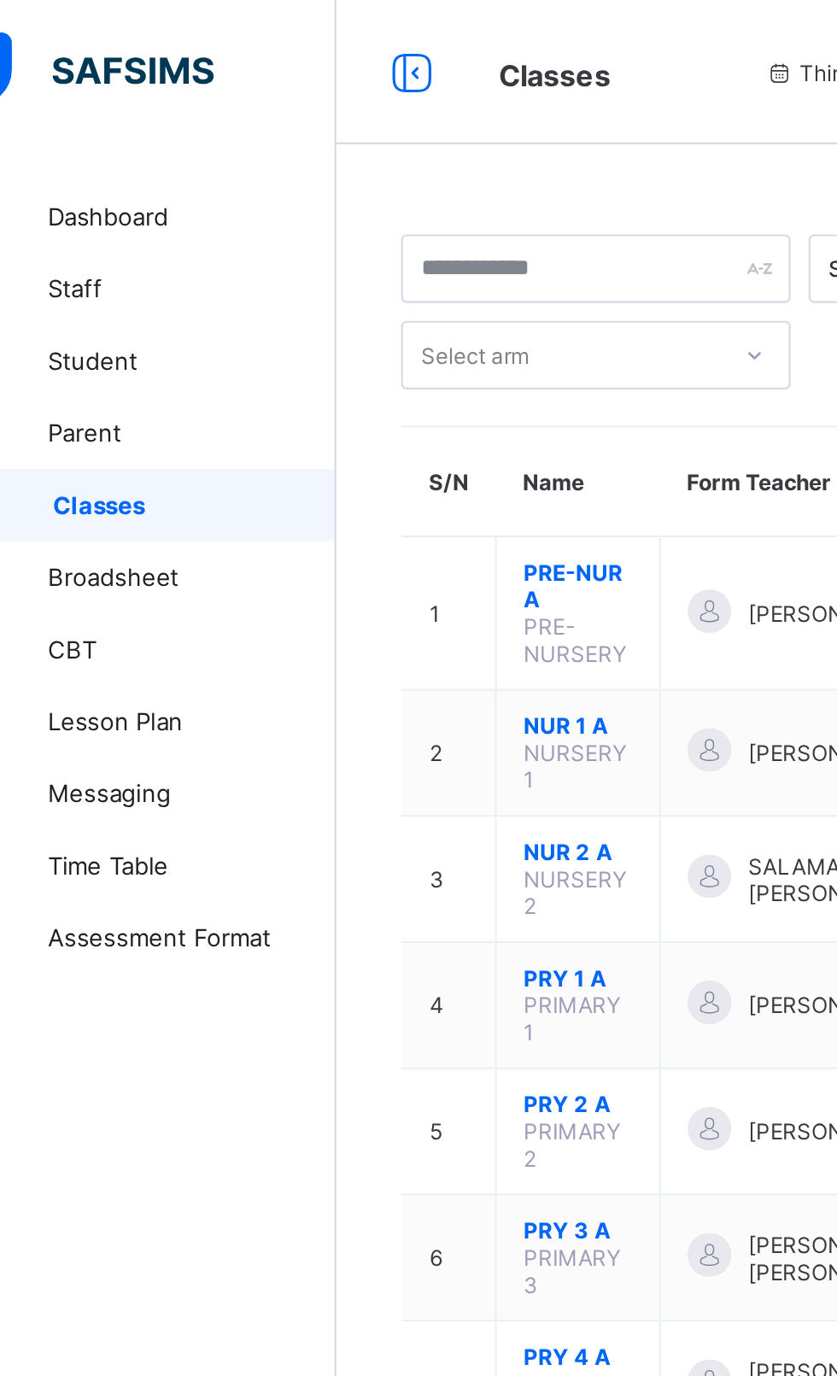
click at [83, 103] on span "Dashboard" at bounding box center [136, 103] width 137 height 14
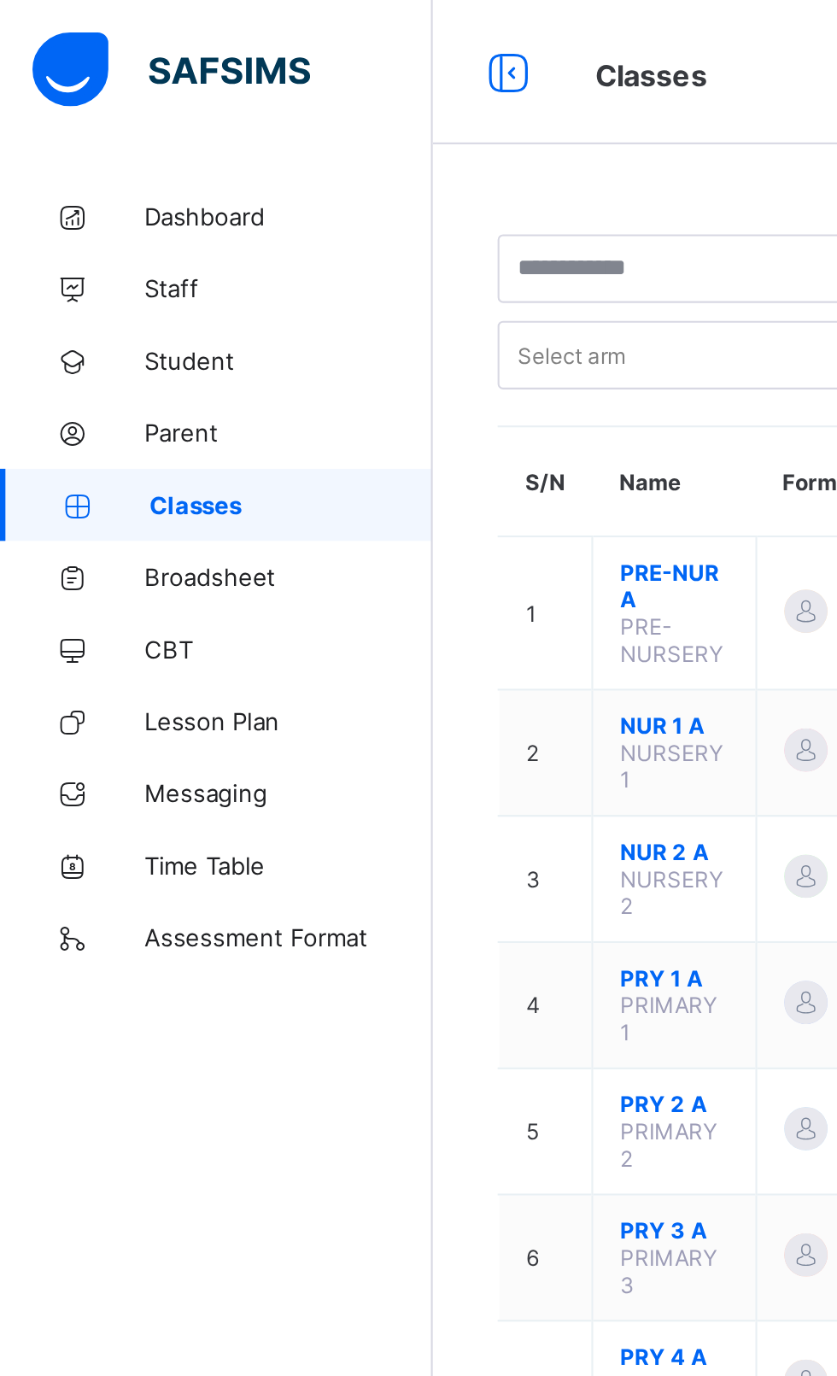
click at [108, 277] on span "Broadsheet" at bounding box center [136, 274] width 137 height 14
